Goal: Book appointment/travel/reservation

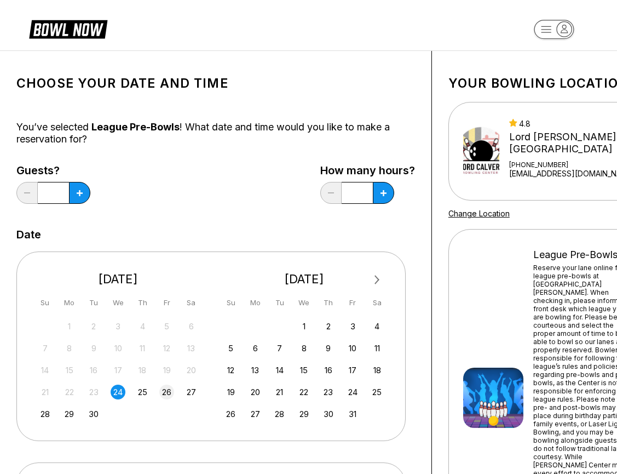
click at [167, 394] on div "26" at bounding box center [166, 391] width 15 height 15
click at [76, 197] on button at bounding box center [79, 193] width 21 height 22
type input "*"
click at [383, 196] on icon at bounding box center [384, 193] width 6 height 6
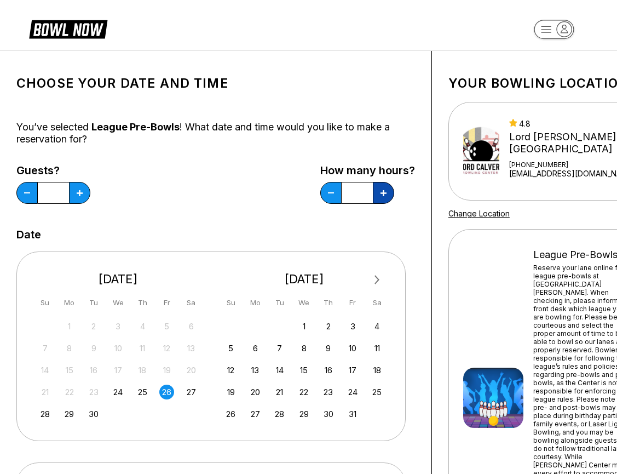
click at [383, 196] on icon at bounding box center [384, 193] width 6 height 6
type input "*"
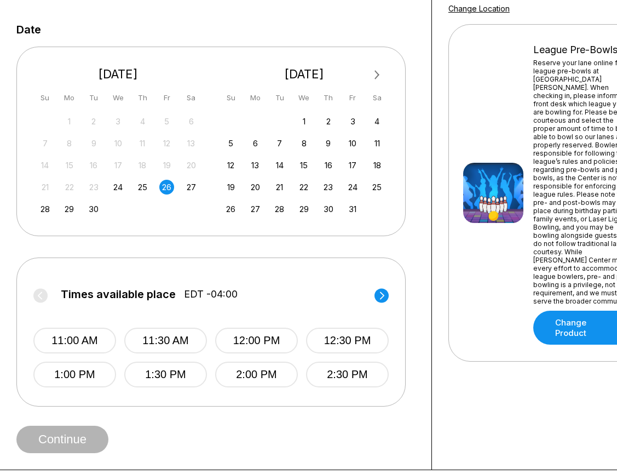
scroll to position [206, 1]
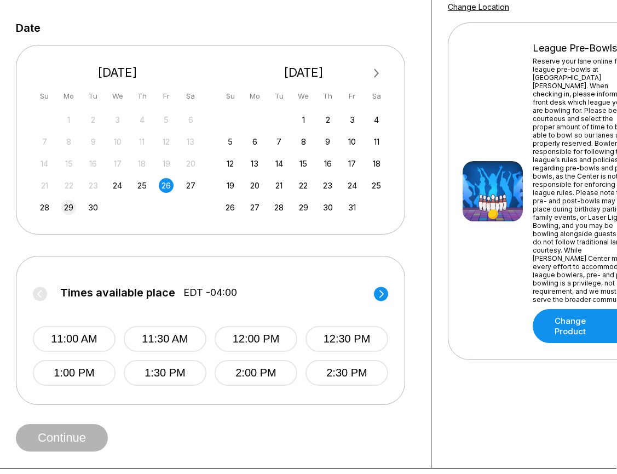
click at [70, 205] on div "29" at bounding box center [68, 207] width 15 height 15
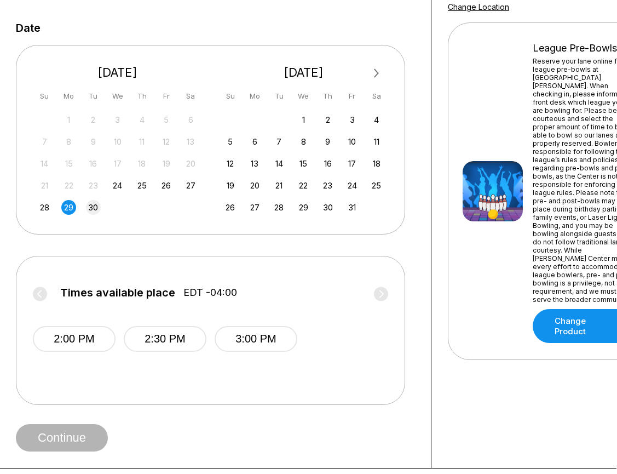
click at [97, 210] on div "30" at bounding box center [93, 207] width 15 height 15
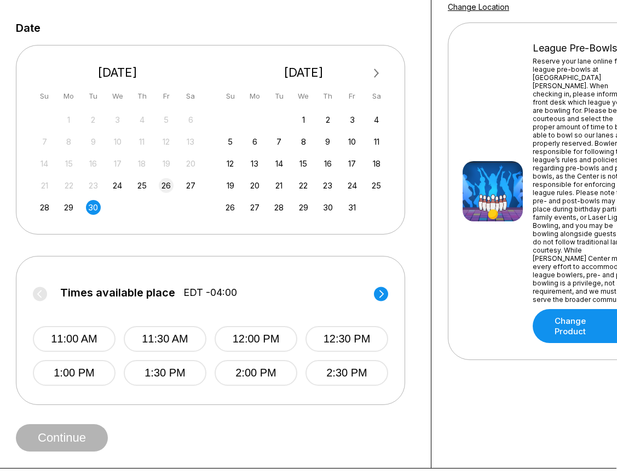
click at [171, 184] on div "26" at bounding box center [166, 185] width 15 height 15
click at [96, 208] on div "30" at bounding box center [93, 207] width 15 height 15
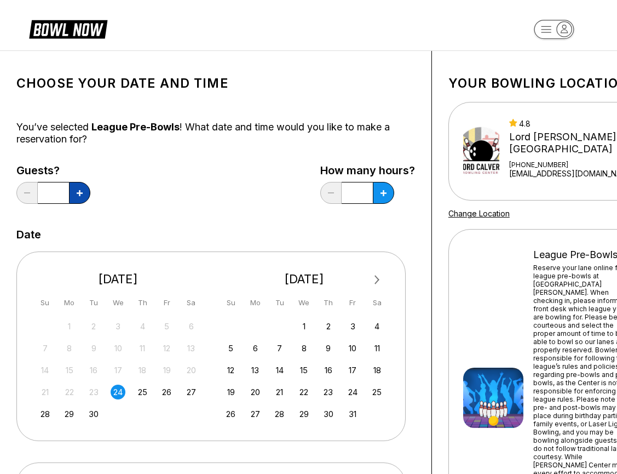
click at [81, 194] on icon at bounding box center [80, 193] width 6 height 6
type input "*"
click at [385, 193] on icon at bounding box center [384, 193] width 6 height 6
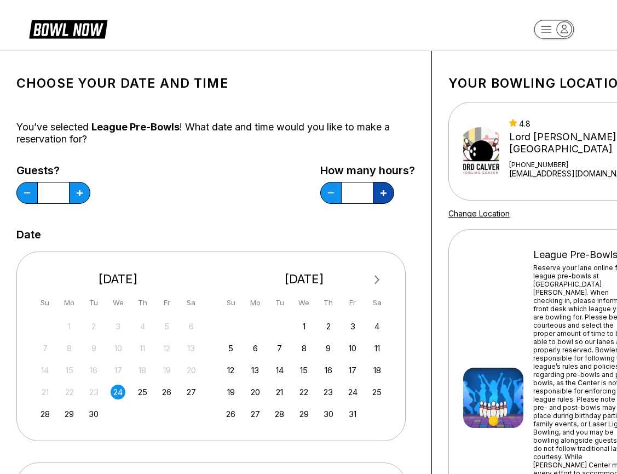
type input "*"
click at [97, 412] on div "30" at bounding box center [94, 413] width 15 height 15
click at [81, 192] on icon at bounding box center [80, 193] width 6 height 6
type input "*"
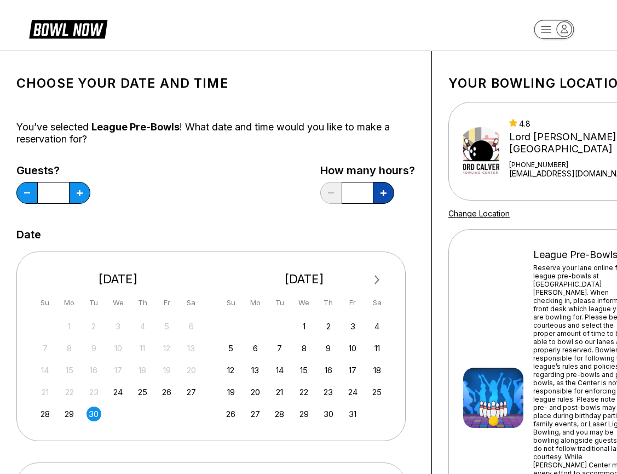
click at [381, 190] on icon at bounding box center [384, 193] width 6 height 6
click at [381, 191] on icon at bounding box center [384, 193] width 6 height 6
type input "*"
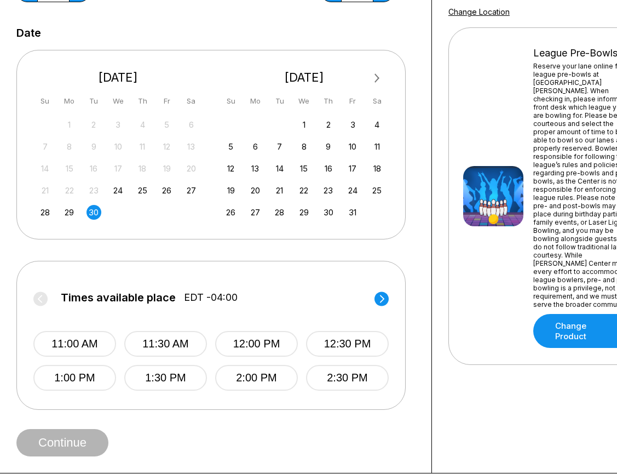
scroll to position [203, 0]
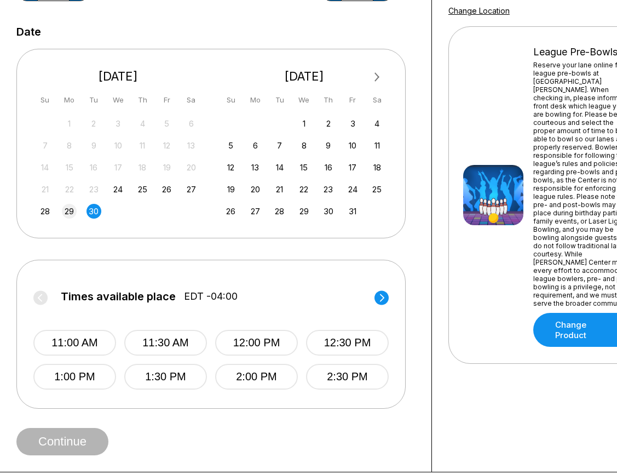
click at [71, 211] on div "29" at bounding box center [69, 211] width 15 height 15
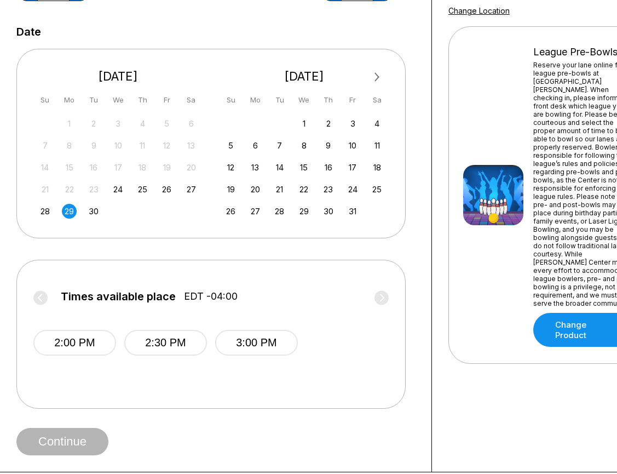
click at [165, 197] on div "31 1 2 3 4 5 6 7 8 9 10 11 12 13 14 15 16 17 18 19 20 21 22 23 24 25 26 27 28 2…" at bounding box center [118, 167] width 164 height 104
click at [167, 184] on div "26" at bounding box center [166, 189] width 15 height 15
